Goal: Task Accomplishment & Management: Manage account settings

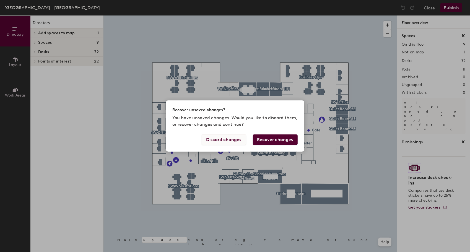
click at [236, 140] on button "Discard changes" at bounding box center [224, 139] width 45 height 11
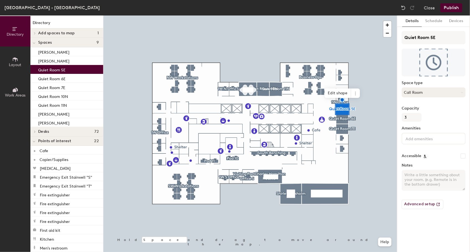
click at [434, 88] on button "Call Room" at bounding box center [434, 92] width 64 height 10
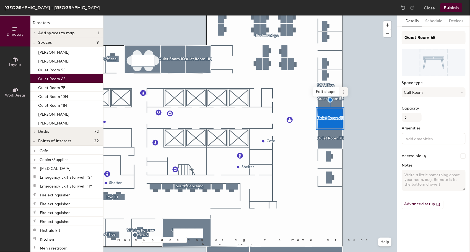
click at [343, 91] on icon at bounding box center [343, 90] width 1 height 1
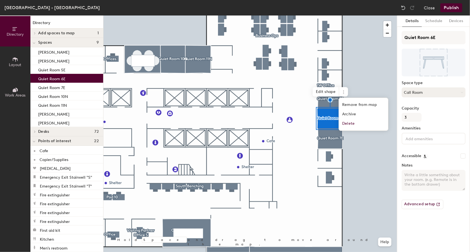
click at [418, 95] on button "Call Room" at bounding box center [434, 92] width 64 height 10
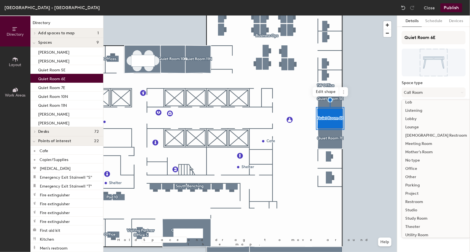
scroll to position [113, 0]
click at [411, 168] on div "Office" at bounding box center [436, 167] width 68 height 8
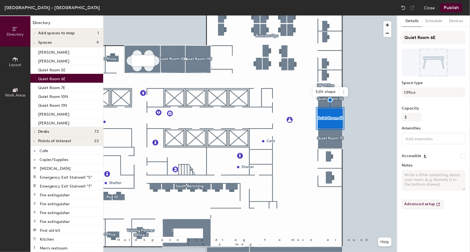
click at [422, 206] on button "Advanced setup" at bounding box center [423, 204] width 42 height 9
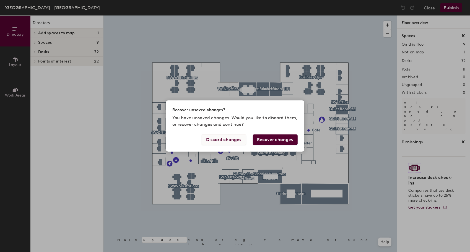
click at [221, 142] on button "Discard changes" at bounding box center [224, 139] width 45 height 11
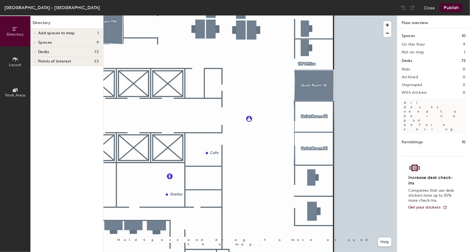
click at [34, 54] on div at bounding box center [33, 51] width 7 height 9
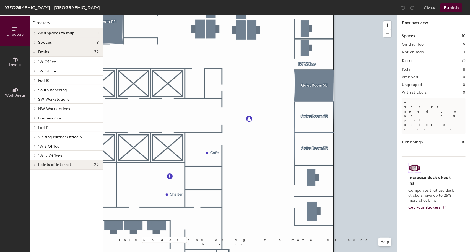
click at [18, 65] on span "Layout" at bounding box center [15, 65] width 12 height 5
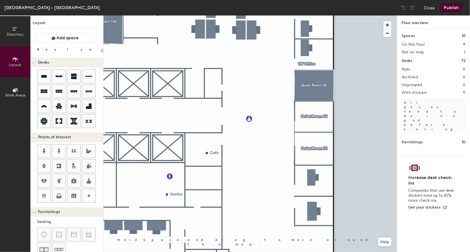
click at [311, 119] on div "Directory Layout Work Areas Layout Add space Resize Desks Points of Interest Fu…" at bounding box center [235, 133] width 470 height 236
click at [315, 107] on div "Directory Layout Work Areas Layout Add space Resize Desks Points of Interest Fu…" at bounding box center [235, 133] width 470 height 236
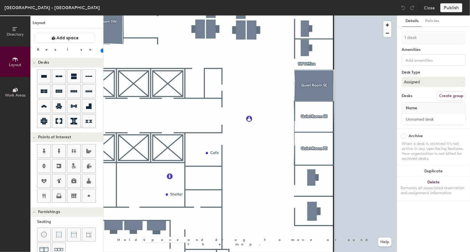
type input "140"
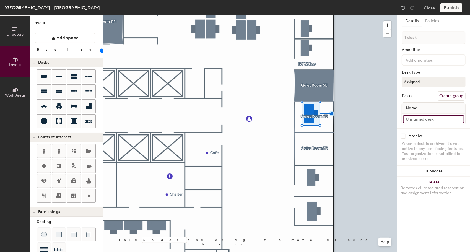
click at [440, 119] on input at bounding box center [433, 119] width 61 height 8
click at [410, 120] on input "QR 6E" at bounding box center [433, 119] width 61 height 8
type input "Quiet Room 6E"
click at [426, 81] on button "Assigned" at bounding box center [434, 82] width 64 height 10
click at [436, 72] on div "Desk Type" at bounding box center [434, 72] width 64 height 4
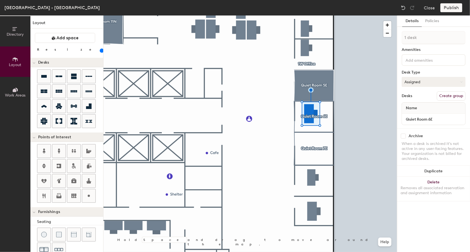
click at [425, 82] on button "Assigned" at bounding box center [434, 82] width 64 height 10
click at [464, 23] on div "Details Policies" at bounding box center [433, 20] width 73 height 11
click at [309, 141] on div "Directory Layout Work Areas Layout Add space Resize Desks Points of Interest Fu…" at bounding box center [235, 133] width 470 height 236
click at [308, 138] on div "Directory Layout Work Areas Layout Add space Resize Desks Points of Interest Fu…" at bounding box center [235, 133] width 470 height 236
click at [428, 79] on button "Assigned" at bounding box center [434, 82] width 64 height 10
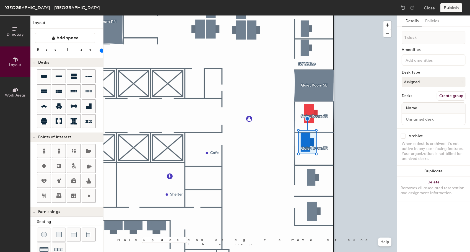
click at [420, 50] on div "Amenities" at bounding box center [434, 50] width 64 height 4
click at [423, 119] on input at bounding box center [433, 119] width 61 height 8
type input "Quiet Room 6E"
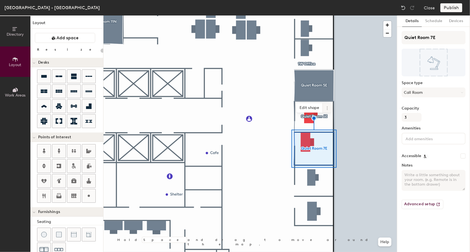
click at [329, 106] on icon at bounding box center [327, 108] width 4 height 4
click at [338, 123] on span "Remove from map" at bounding box center [346, 120] width 49 height 9
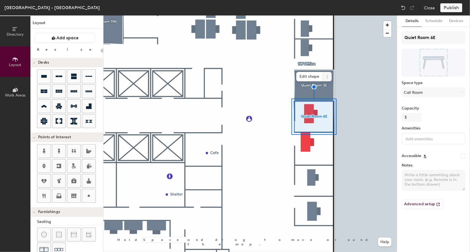
click at [327, 76] on icon at bounding box center [327, 75] width 1 height 1
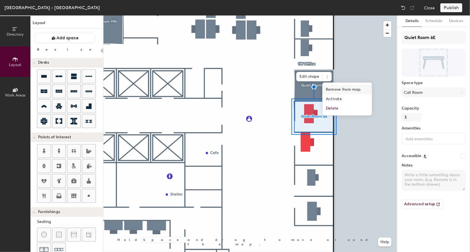
click at [325, 87] on span "Remove from map" at bounding box center [346, 89] width 49 height 9
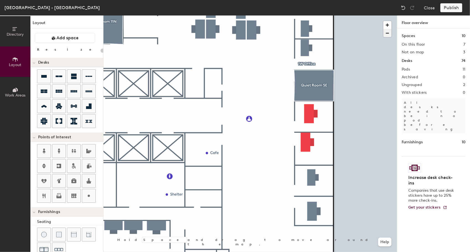
click at [388, 35] on span "button" at bounding box center [387, 33] width 8 height 8
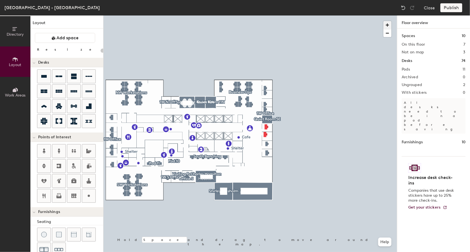
click at [389, 23] on span "button" at bounding box center [387, 25] width 8 height 8
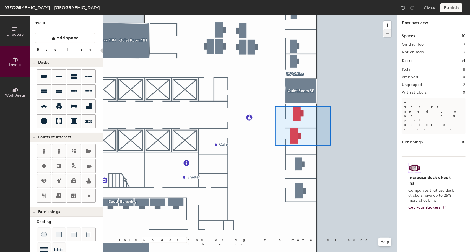
type input "140"
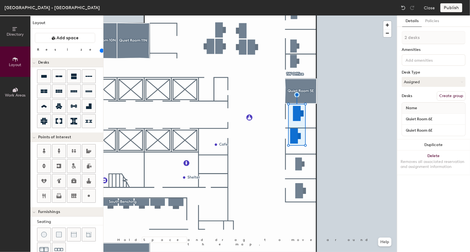
click at [372, 153] on div "Directory Layout Work Areas Layout Add space Resize Desks Points of Interest Fu…" at bounding box center [235, 133] width 470 height 236
type input "1 desk"
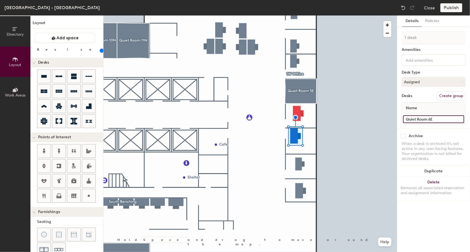
click at [430, 117] on input "Quiet Room 6E" at bounding box center [433, 119] width 61 height 8
type input "Quiet Room 7E"
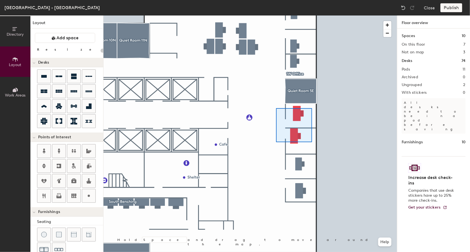
type input "140"
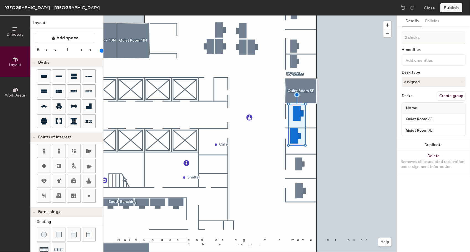
click at [447, 96] on button "Create group" at bounding box center [451, 95] width 29 height 9
click at [417, 38] on input "Pod 12" at bounding box center [434, 37] width 64 height 13
click at [404, 35] on input "Hotel desks" at bounding box center [434, 37] width 64 height 13
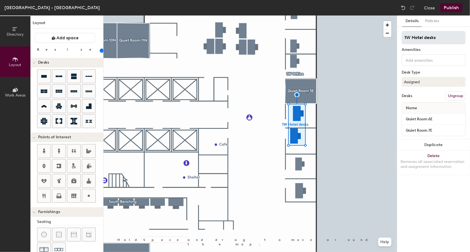
click at [423, 37] on input "1W Hotel desks" at bounding box center [434, 37] width 64 height 13
type input "1W Hoteled desks"
click at [434, 208] on div "Details Policies 1W Hoteled desks Amenities Desk Type Assigned Desks Ungroup Na…" at bounding box center [433, 133] width 73 height 236
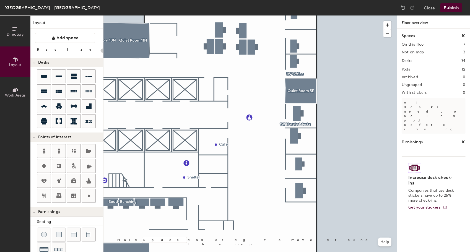
click at [456, 6] on button "Publish" at bounding box center [451, 7] width 22 height 9
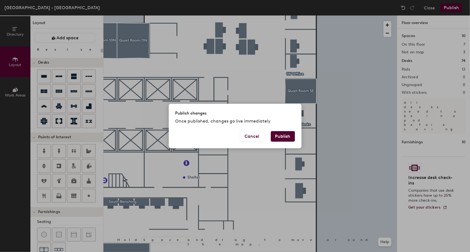
click at [290, 133] on button "Publish" at bounding box center [283, 136] width 24 height 11
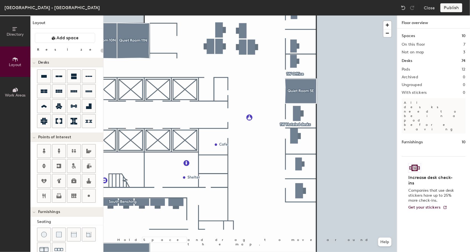
type input "20"
